Goal: Task Accomplishment & Management: Manage account settings

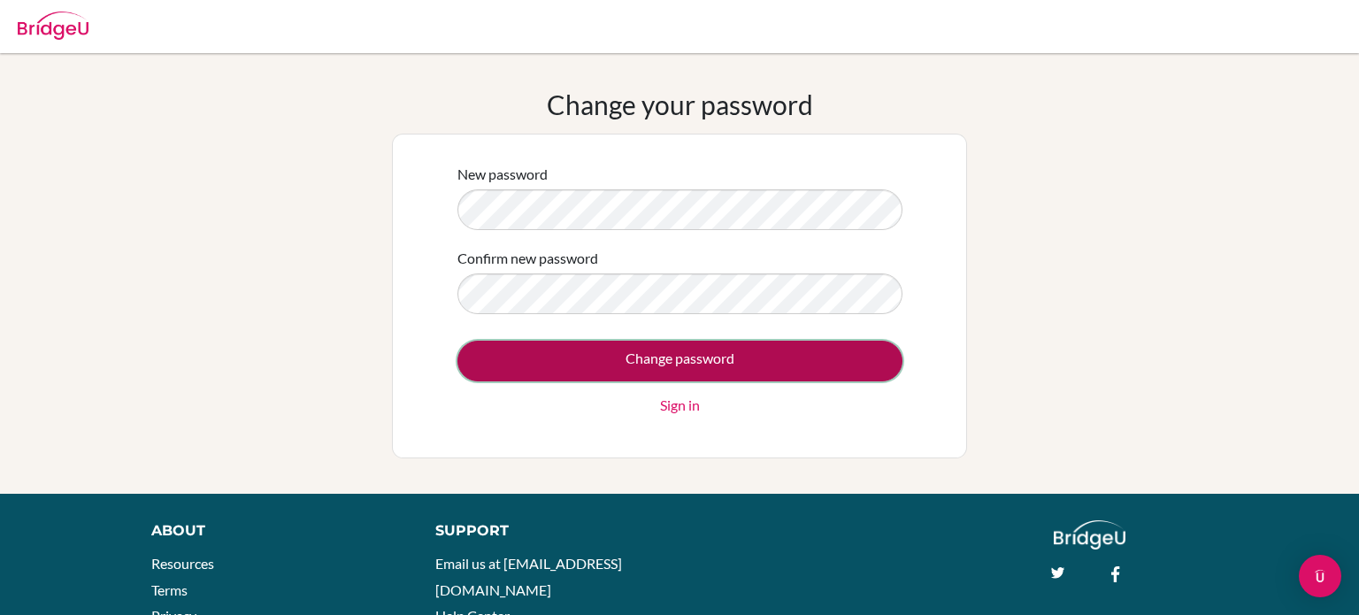
click at [610, 361] on input "Change password" at bounding box center [679, 361] width 445 height 41
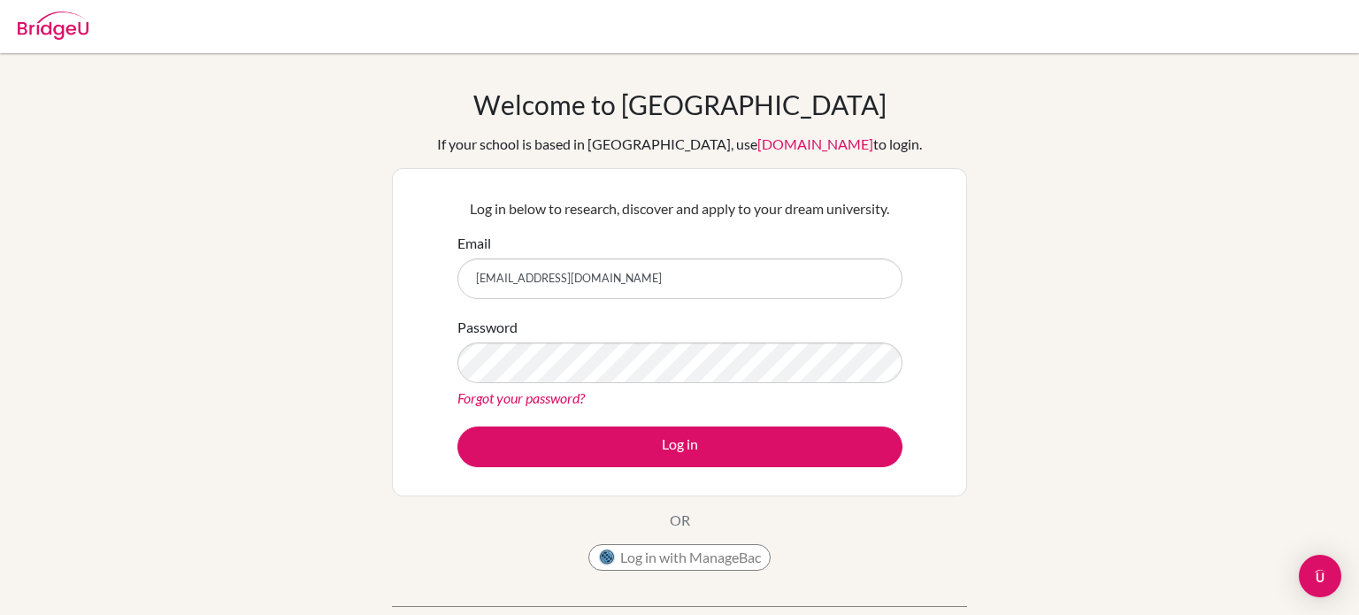
type input "sophia.baca@summitschool.ae"
click at [514, 402] on link "Forgot your password?" at bounding box center [520, 397] width 127 height 17
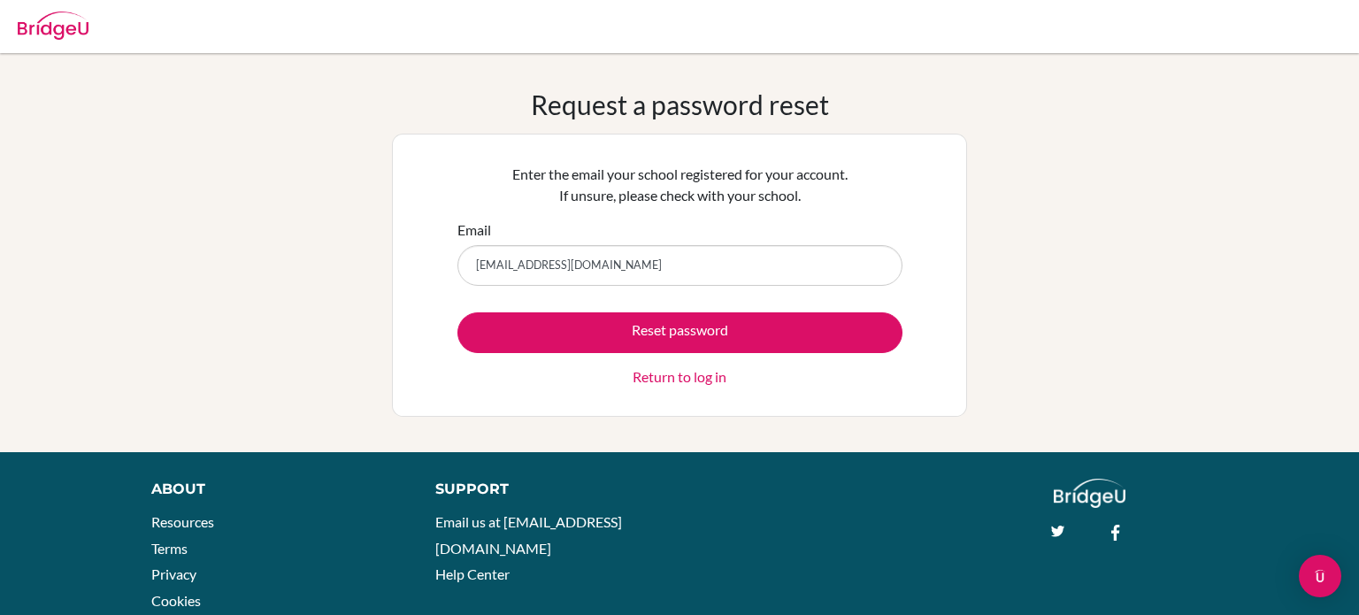
type input "[EMAIL_ADDRESS][DOMAIN_NAME]"
click at [457, 312] on button "Reset password" at bounding box center [679, 332] width 445 height 41
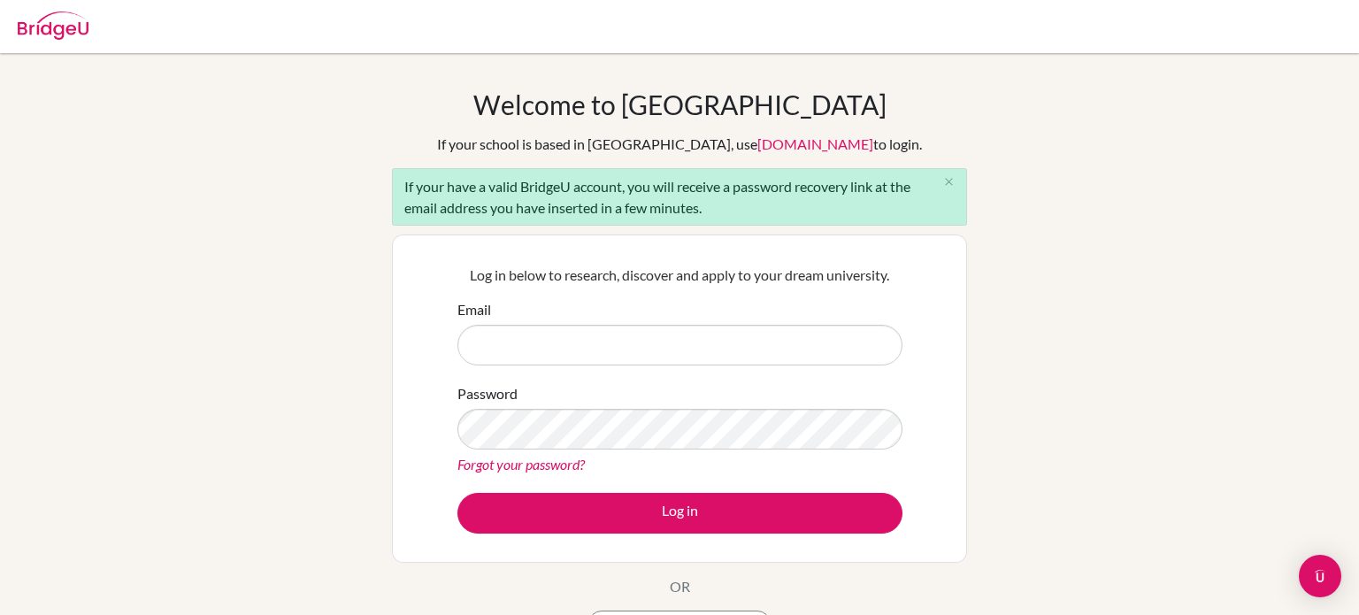
click at [562, 317] on div "Email" at bounding box center [679, 332] width 445 height 66
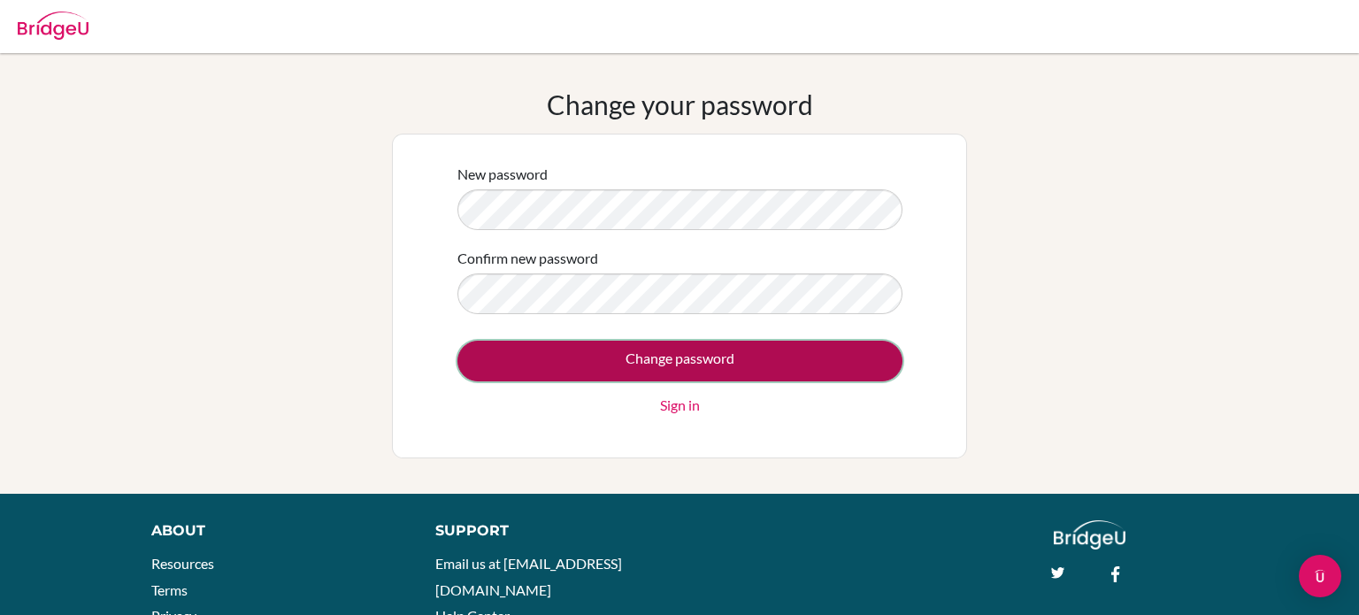
click at [640, 353] on input "Change password" at bounding box center [679, 361] width 445 height 41
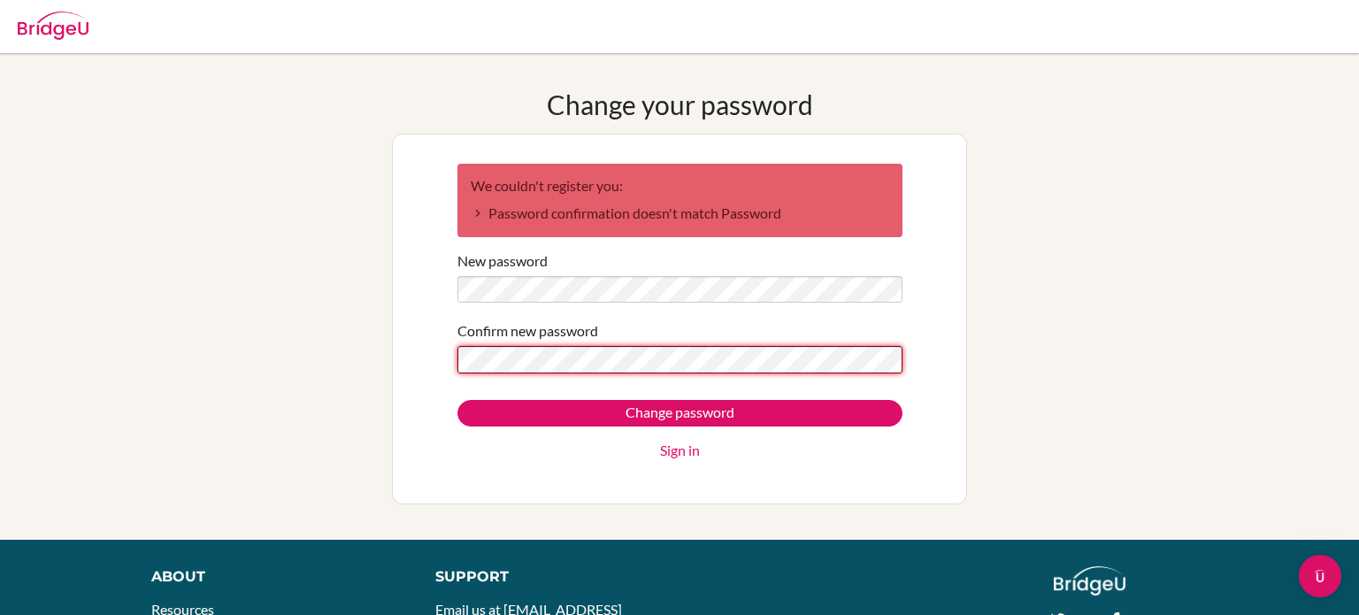
click at [457, 400] on input "Change password" at bounding box center [679, 413] width 445 height 27
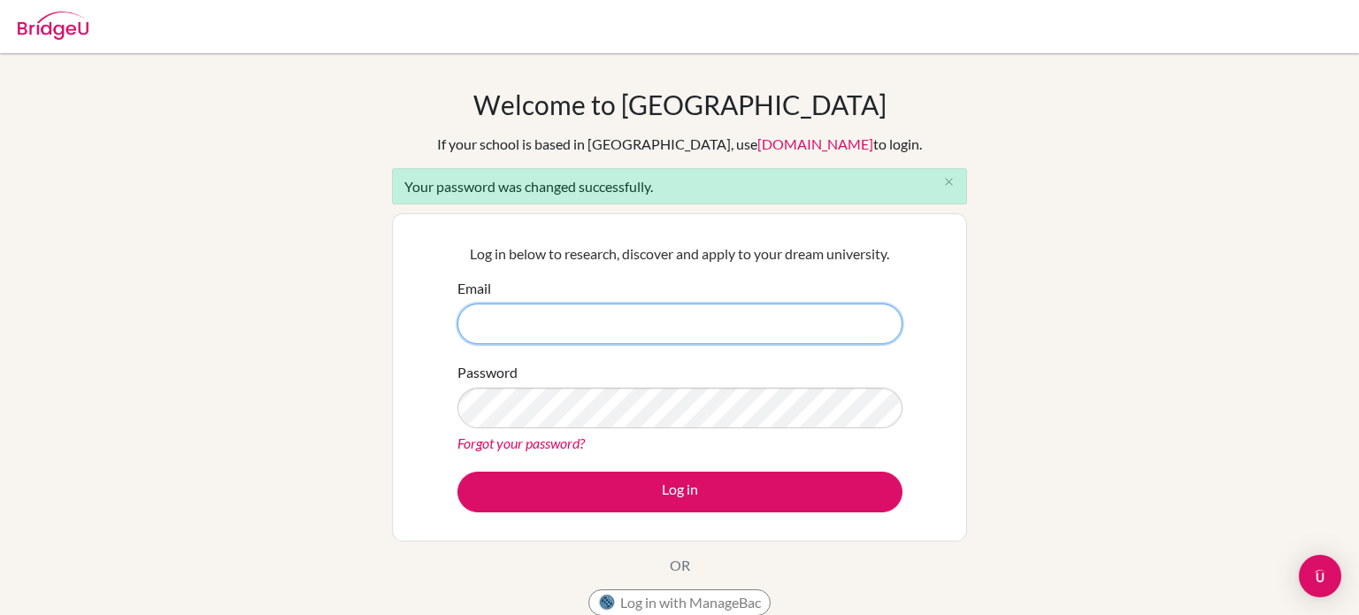
type input "[EMAIL_ADDRESS][DOMAIN_NAME]"
click at [617, 519] on div "Log in below to research, discover and apply to your dream university. Email [E…" at bounding box center [679, 377] width 467 height 291
click at [614, 510] on div "Log in" at bounding box center [679, 492] width 445 height 41
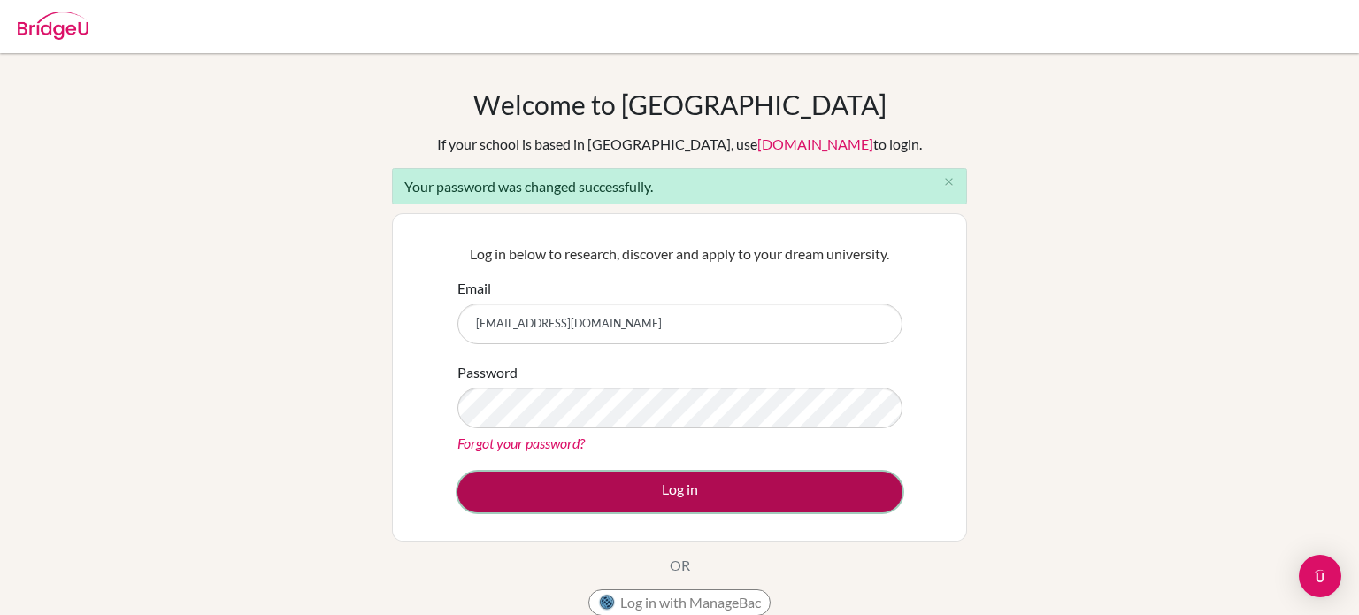
click at [613, 499] on button "Log in" at bounding box center [679, 492] width 445 height 41
